Goal: Information Seeking & Learning: Find contact information

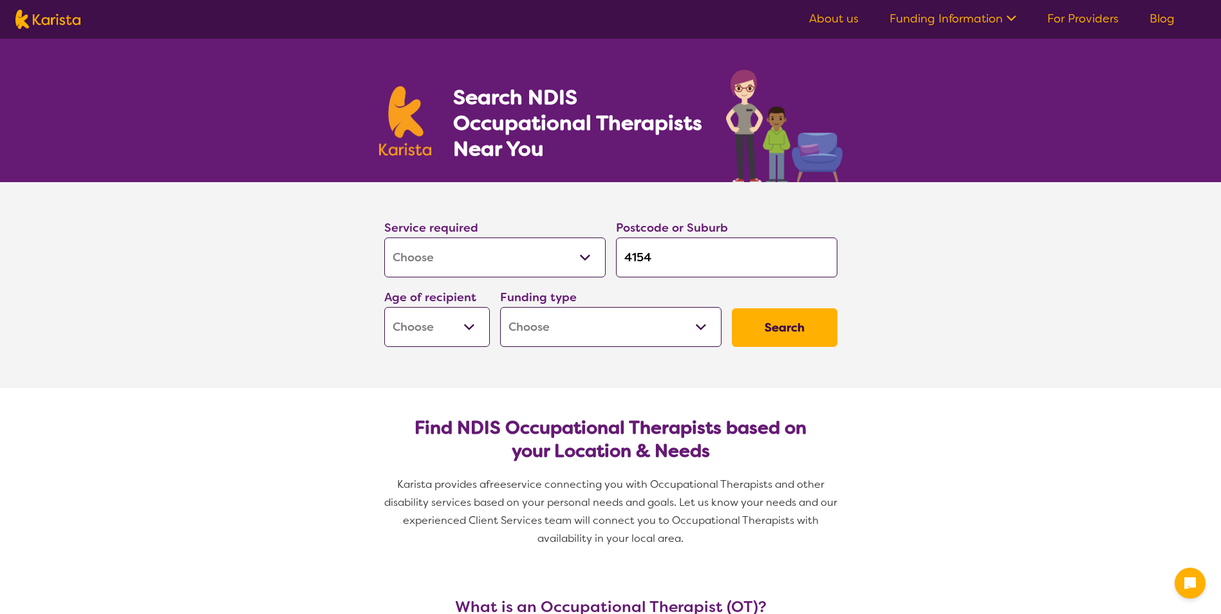
select select "[MEDICAL_DATA]"
click at [474, 326] on select "Early Childhood - 0 to 9 Child - 10 to 11 Adolescent - 12 to 17 Adult - 18 to 6…" at bounding box center [437, 327] width 106 height 40
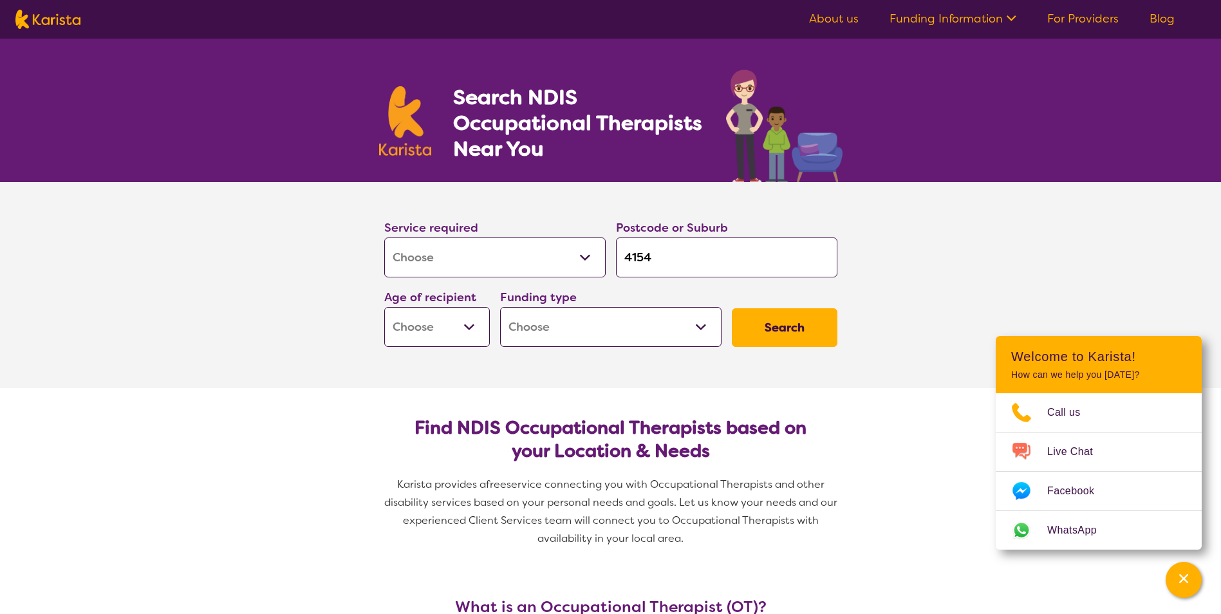
select select "CH"
click at [384, 307] on select "Early Childhood - 0 to 9 Child - 10 to 11 Adolescent - 12 to 17 Adult - 18 to 6…" at bounding box center [437, 327] width 106 height 40
select select "CH"
click at [590, 326] on select "Home Care Package (HCP) National Disability Insurance Scheme (NDIS) I don't know" at bounding box center [610, 327] width 221 height 40
select select "NDIS"
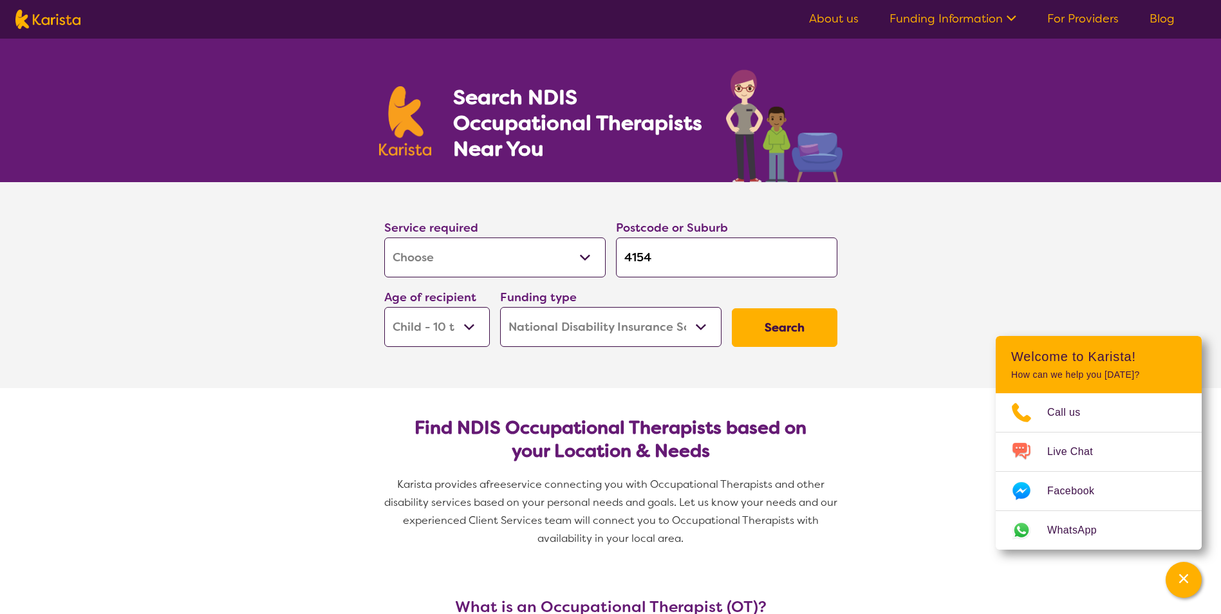
click at [500, 307] on select "Home Care Package (HCP) National Disability Insurance Scheme (NDIS) I don't know" at bounding box center [610, 327] width 221 height 40
select select "NDIS"
click at [784, 322] on button "Search" at bounding box center [785, 327] width 106 height 39
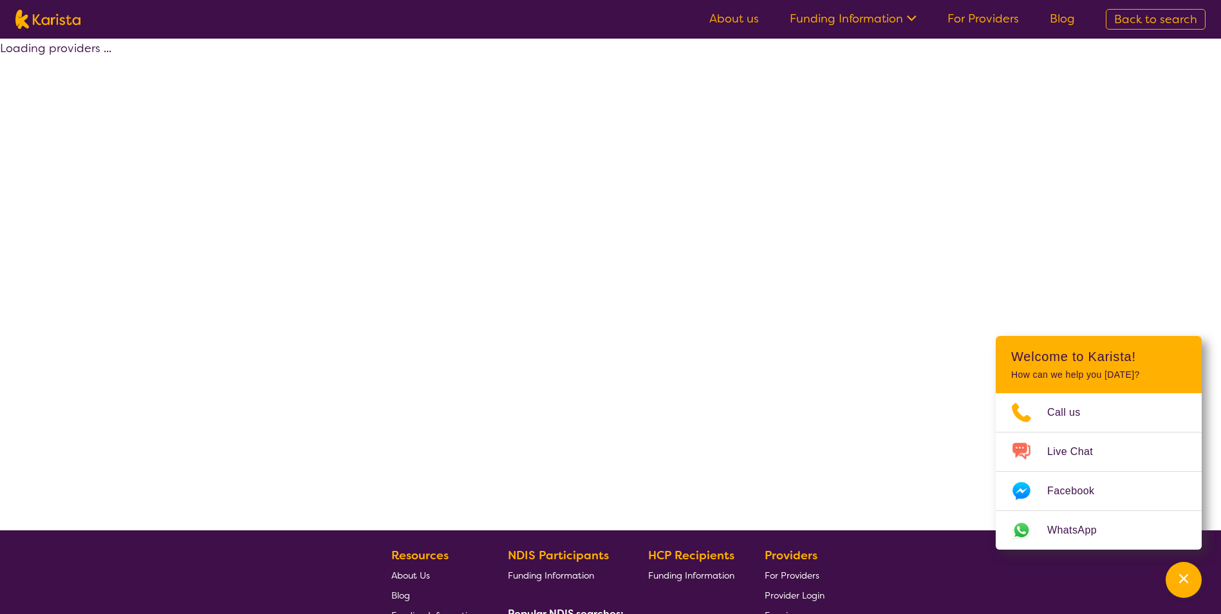
select select "by_score"
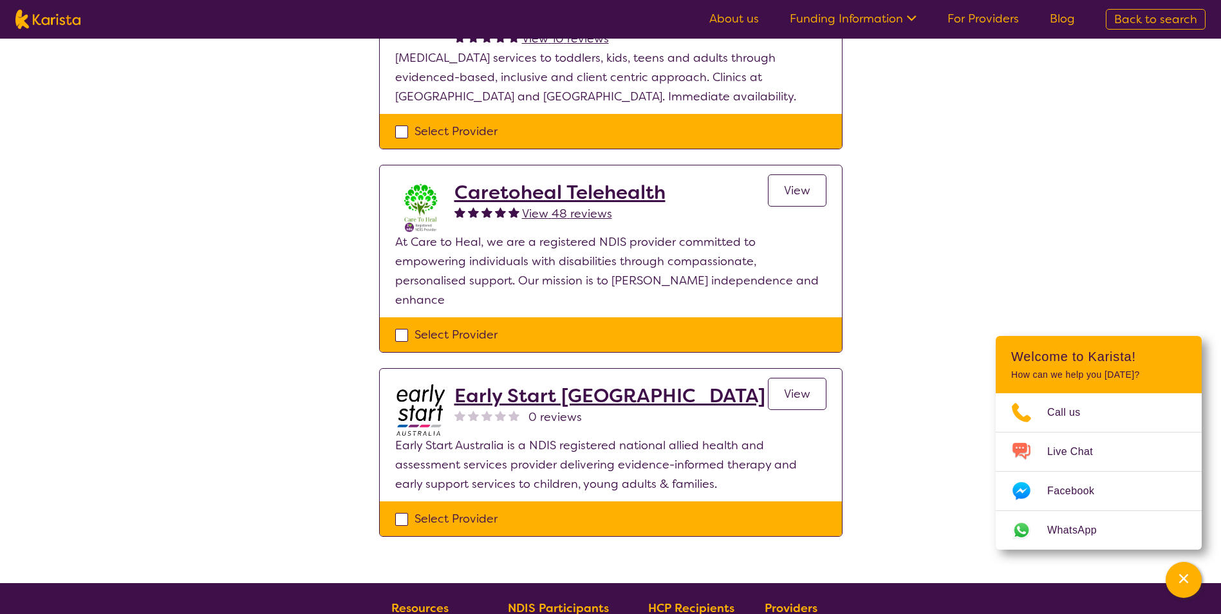
scroll to position [87, 0]
